Goal: Information Seeking & Learning: Learn about a topic

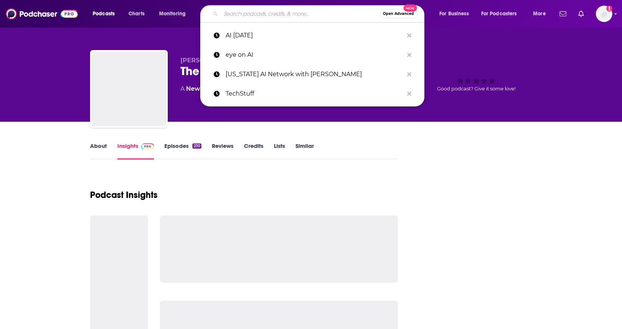
type input "BackStory"
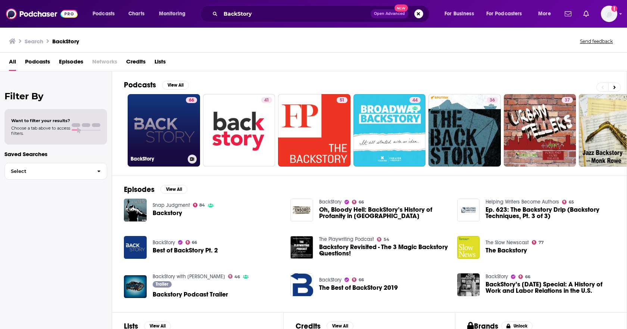
click at [183, 133] on link "66 BackStory" at bounding box center [164, 130] width 72 height 72
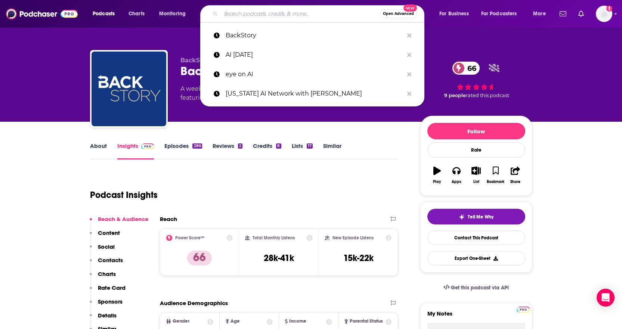
click at [280, 13] on input "Search podcasts, credits, & more..." at bounding box center [300, 14] width 159 height 12
paste input "Civil War Talk Radio"
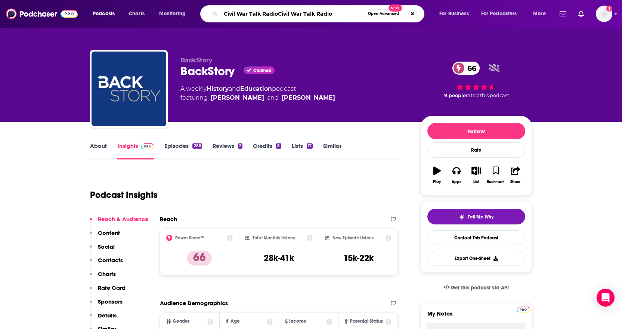
click at [279, 12] on input "Civil War Talk RadioCivil War Talk Radio" at bounding box center [293, 14] width 144 height 12
drag, startPoint x: 277, startPoint y: 13, endPoint x: 205, endPoint y: 11, distance: 72.8
click at [212, 16] on div "Civil War Talk RadioCivil War Talk Radio Open Advanced New" at bounding box center [312, 13] width 224 height 17
type input "Civil War Talk Radio"
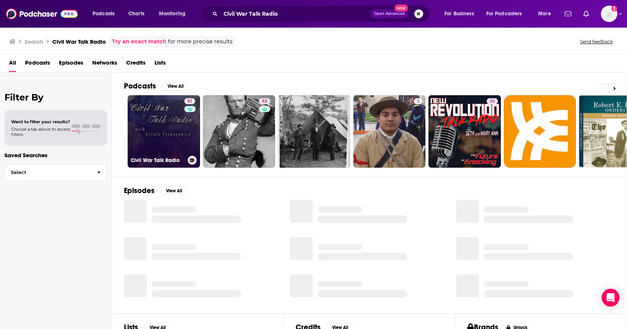
click at [171, 142] on link "51 Civil War Talk Radio" at bounding box center [164, 131] width 72 height 72
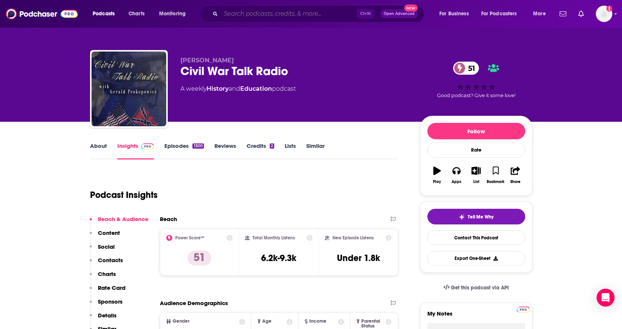
click at [260, 10] on input "Search podcasts, credits, & more..." at bounding box center [289, 14] width 136 height 12
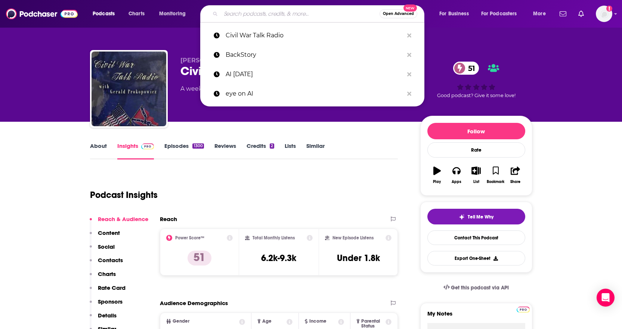
paste input "Emerging Civil War"
type input "Emerging Civil War"
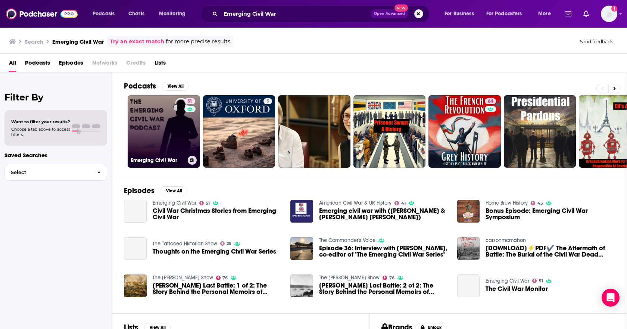
click at [187, 119] on div "51" at bounding box center [190, 126] width 13 height 57
